Goal: Book appointment/travel/reservation

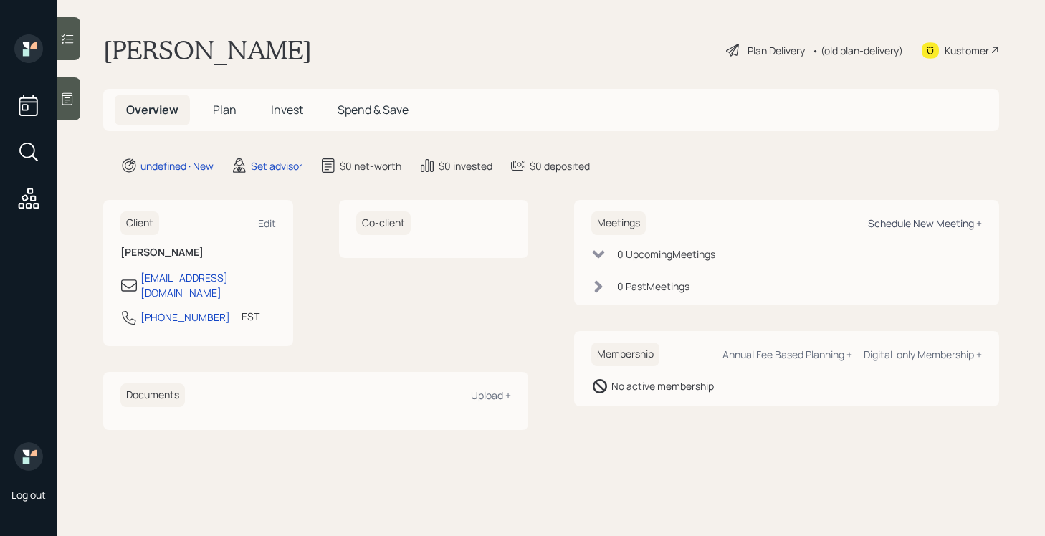
click at [916, 221] on div "Schedule New Meeting +" at bounding box center [925, 223] width 114 height 14
select select "round-[PERSON_NAME]"
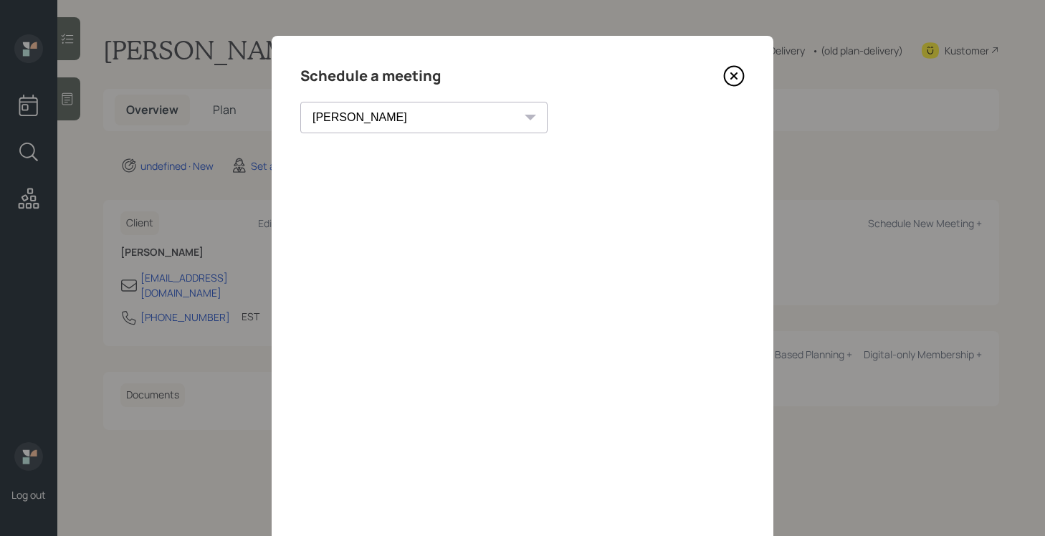
scroll to position [50, 0]
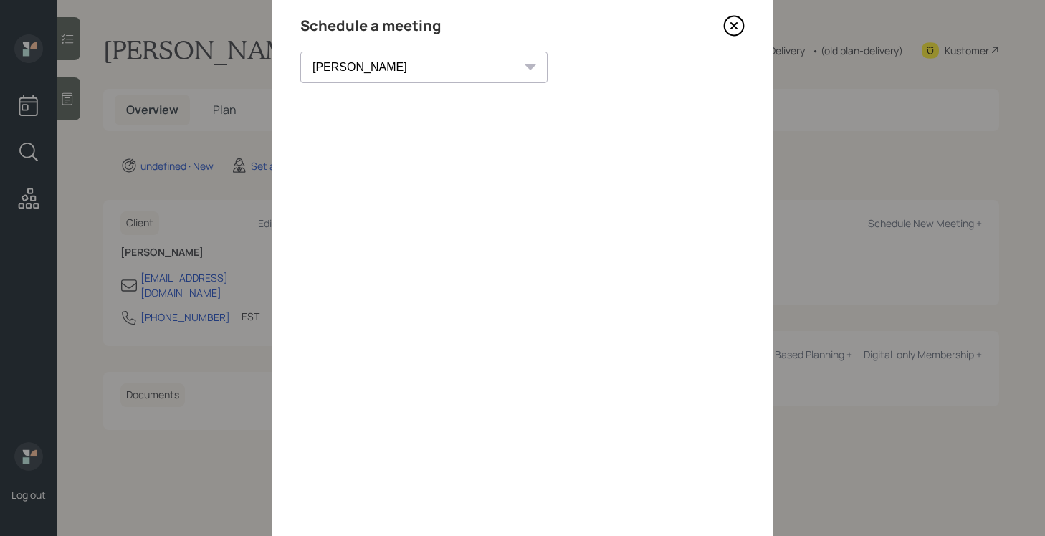
click at [734, 22] on icon at bounding box center [734, 26] width 22 height 22
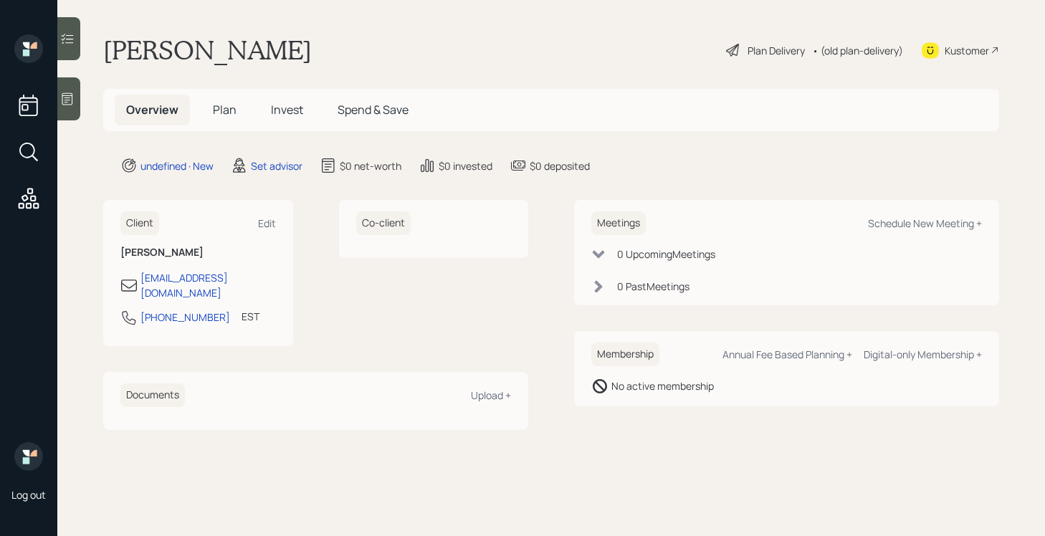
click at [66, 108] on div at bounding box center [68, 98] width 23 height 43
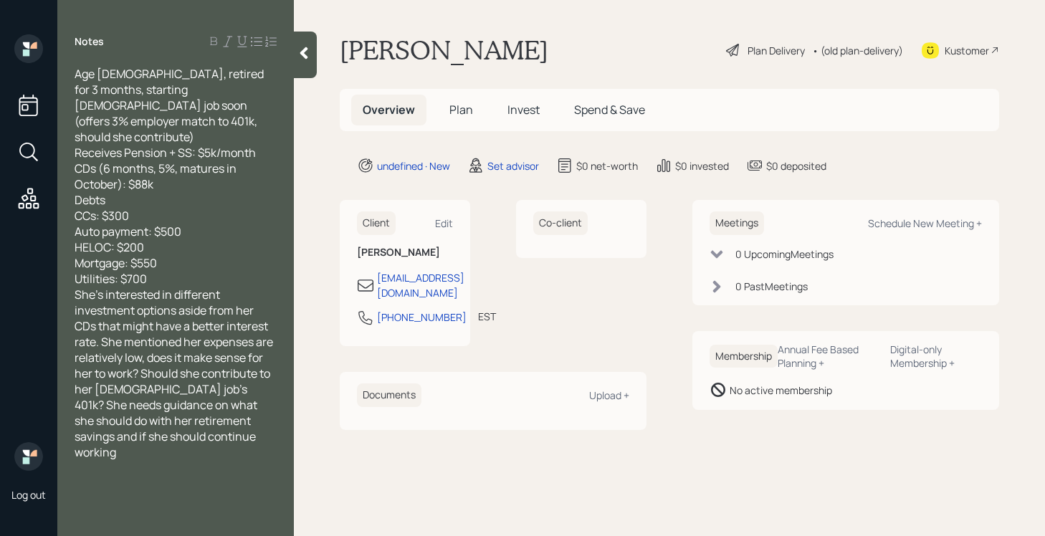
click at [179, 271] on div "Utilities: $700" at bounding box center [176, 279] width 202 height 16
click at [300, 53] on icon at bounding box center [304, 53] width 8 height 12
